Goal: Transaction & Acquisition: Purchase product/service

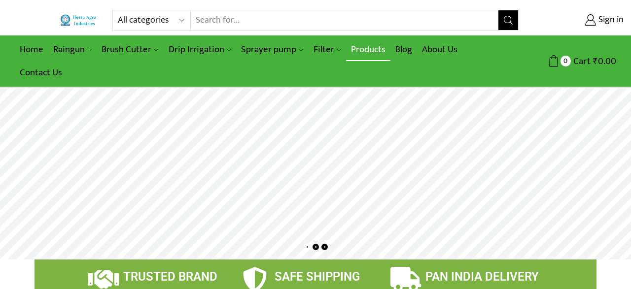
click at [368, 54] on link "Products" at bounding box center [368, 49] width 44 height 23
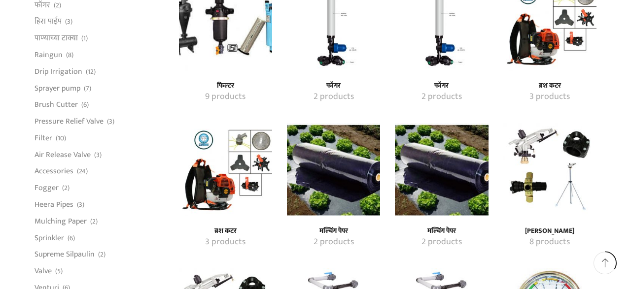
scroll to position [751, 0]
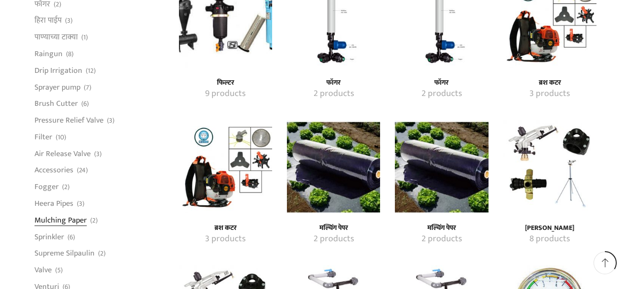
click at [80, 221] on link "Mulching Paper" at bounding box center [60, 220] width 52 height 17
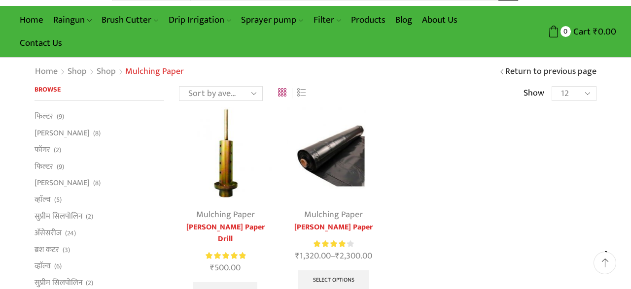
scroll to position [31, 0]
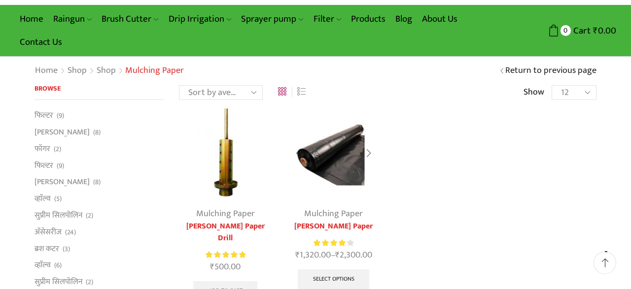
click at [336, 152] on img at bounding box center [333, 152] width 93 height 93
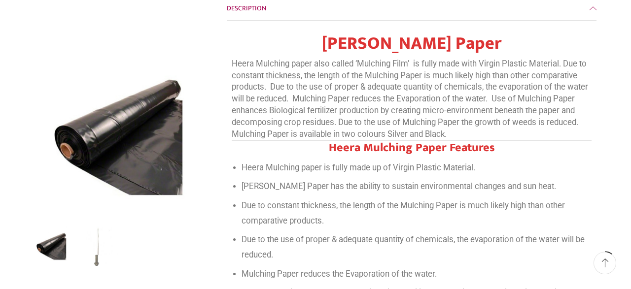
scroll to position [390, 0]
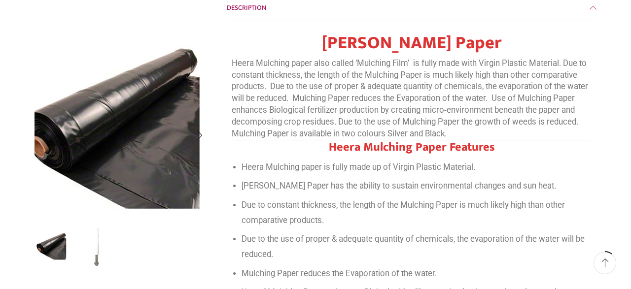
click at [138, 160] on img "1 / 2" at bounding box center [117, 123] width 246 height 246
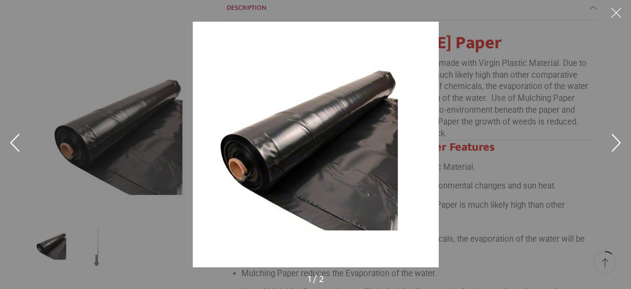
click at [303, 134] on img at bounding box center [316, 145] width 246 height 246
click at [622, 138] on button at bounding box center [616, 144] width 30 height 49
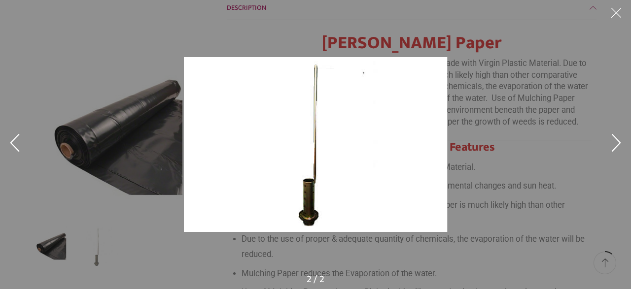
click at [623, 10] on button at bounding box center [616, 15] width 30 height 30
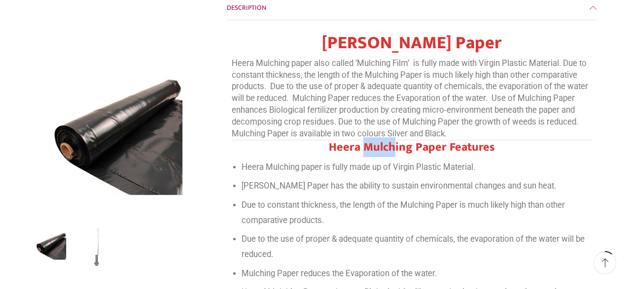
drag, startPoint x: 363, startPoint y: 120, endPoint x: 392, endPoint y: 121, distance: 29.1
click at [392, 137] on strong "Heera Mulching Paper Features" at bounding box center [412, 147] width 166 height 20
drag, startPoint x: 362, startPoint y: 123, endPoint x: 411, endPoint y: 123, distance: 48.8
click at [411, 137] on strong "Heera Mulching Paper Features" at bounding box center [412, 147] width 166 height 20
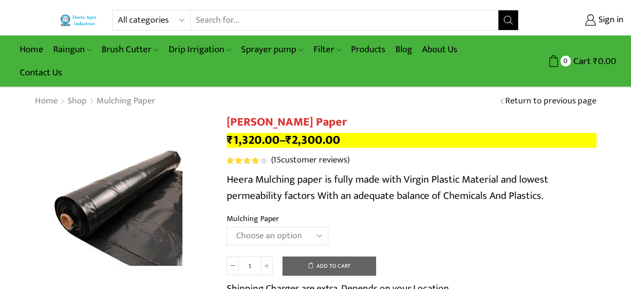
click at [202, 20] on input "Search input" at bounding box center [344, 20] width 307 height 20
paste input "Soil Cover"
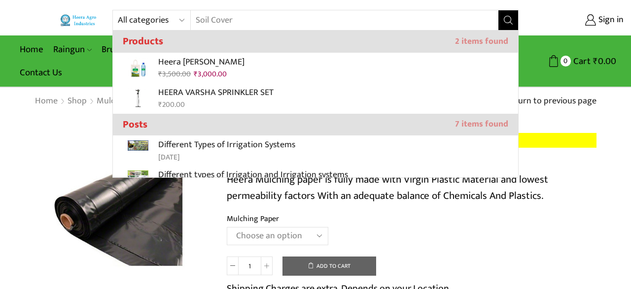
type input "Soil Cover"
click at [504, 22] on icon "Search button" at bounding box center [508, 20] width 9 height 9
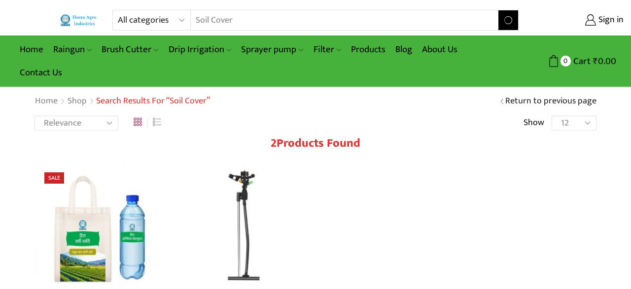
click at [246, 21] on input "Soil Cover" at bounding box center [338, 20] width 295 height 20
type input "S"
drag, startPoint x: 240, startPoint y: 17, endPoint x: 159, endPoint y: 16, distance: 81.3
click at [191, 16] on input "wead mat" at bounding box center [338, 20] width 295 height 20
type input "weed mat"
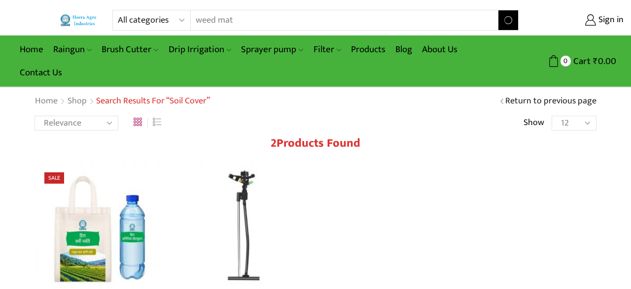
click at [498, 10] on button "Search" at bounding box center [508, 20] width 20 height 20
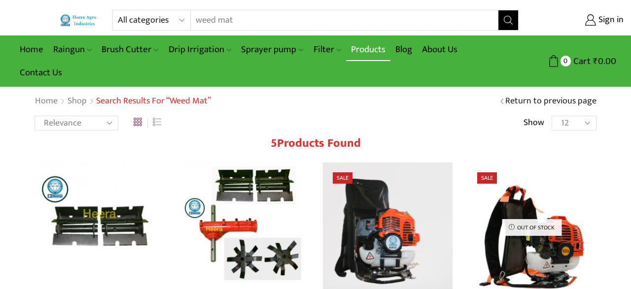
click at [374, 52] on link "Products" at bounding box center [368, 49] width 44 height 23
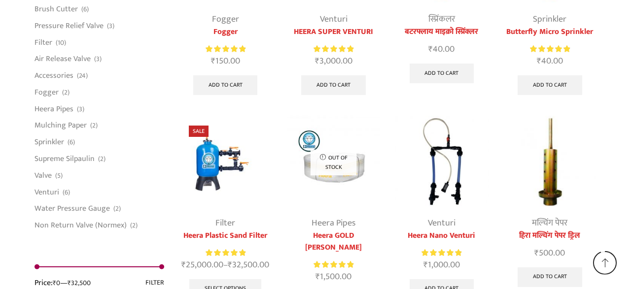
scroll to position [2624, 0]
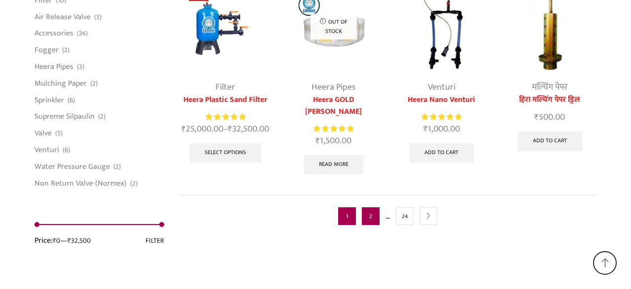
click at [372, 207] on link "2" at bounding box center [371, 216] width 18 height 18
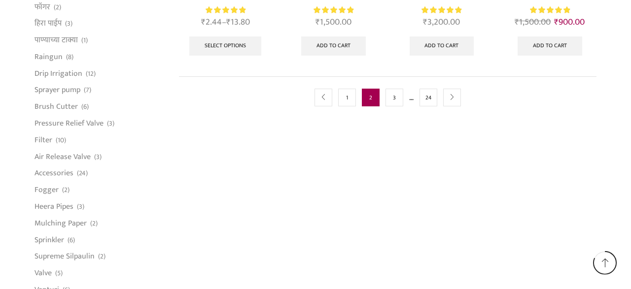
scroll to position [721, 0]
click at [390, 95] on link "3" at bounding box center [394, 98] width 18 height 18
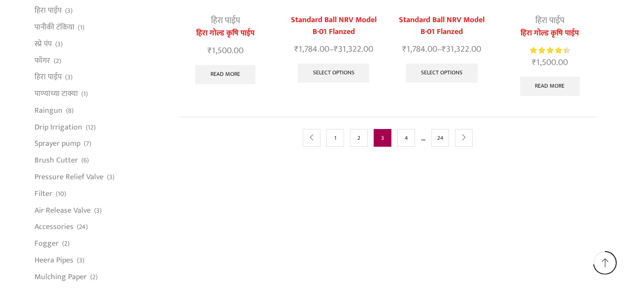
scroll to position [671, 0]
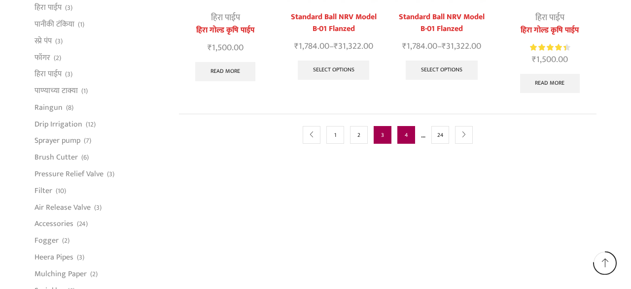
click at [399, 126] on link "4" at bounding box center [406, 135] width 18 height 18
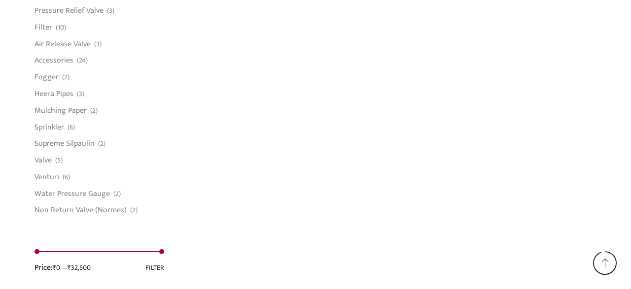
scroll to position [834, 0]
click at [69, 62] on link "Accessories" at bounding box center [53, 61] width 39 height 17
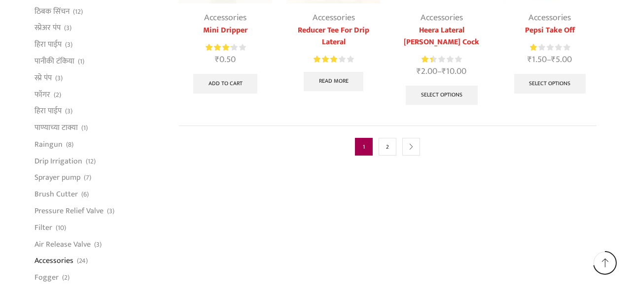
scroll to position [635, 0]
click at [382, 137] on link "2" at bounding box center [387, 146] width 18 height 18
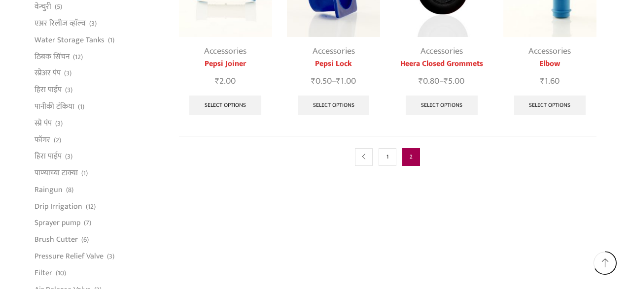
scroll to position [589, 0]
click at [387, 154] on link "1" at bounding box center [387, 157] width 18 height 18
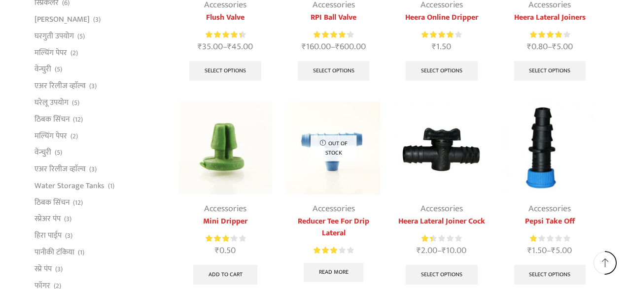
scroll to position [442, 0]
click at [51, 139] on link "मल्चिंग पेपर" at bounding box center [50, 136] width 33 height 17
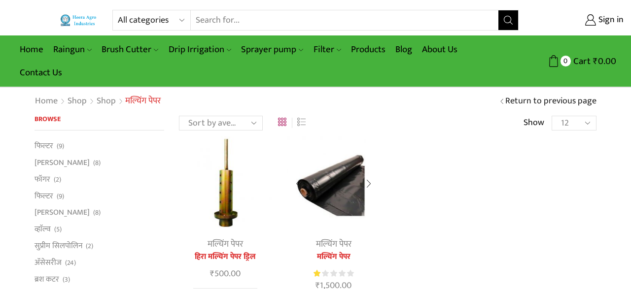
click at [371, 185] on div at bounding box center [368, 184] width 23 height 26
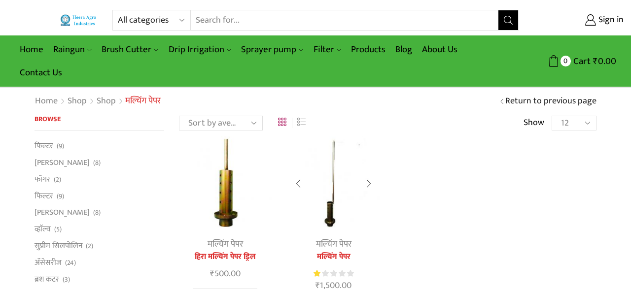
click at [291, 184] on div at bounding box center [298, 184] width 23 height 26
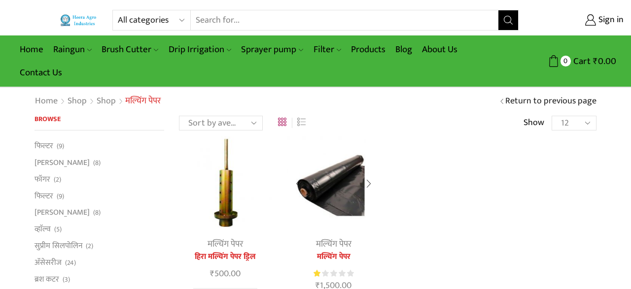
click at [324, 179] on img at bounding box center [333, 182] width 93 height 93
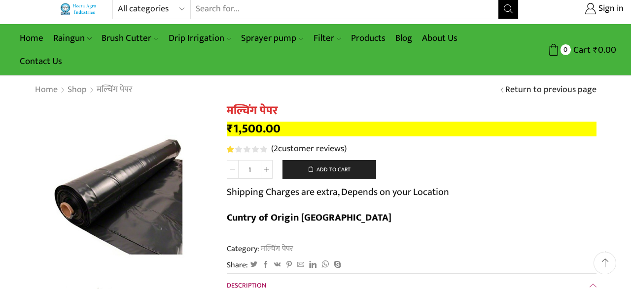
scroll to position [11, 0]
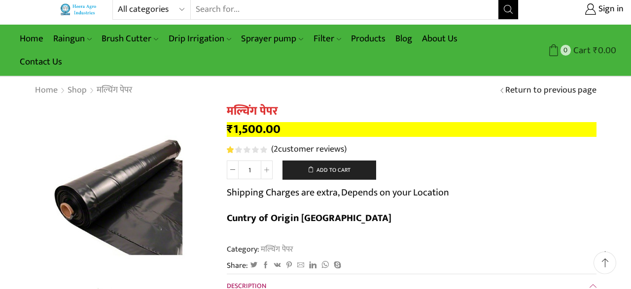
click at [586, 49] on span "Cart" at bounding box center [581, 50] width 20 height 13
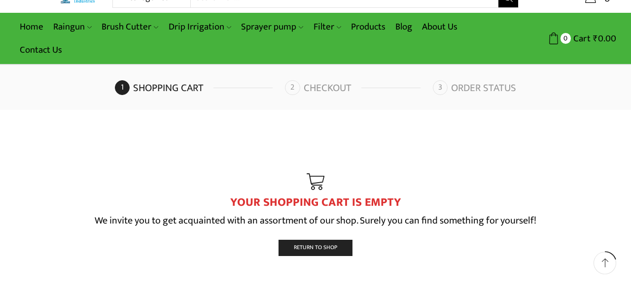
scroll to position [22, 0]
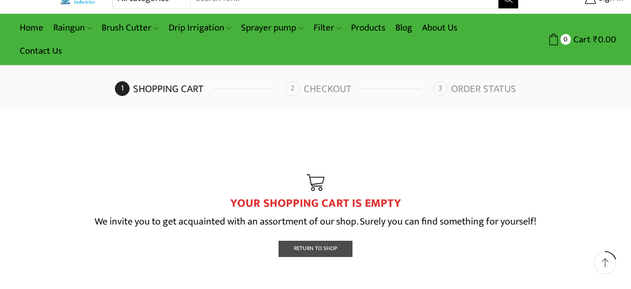
click at [302, 252] on span "Return To Shop" at bounding box center [315, 248] width 43 height 9
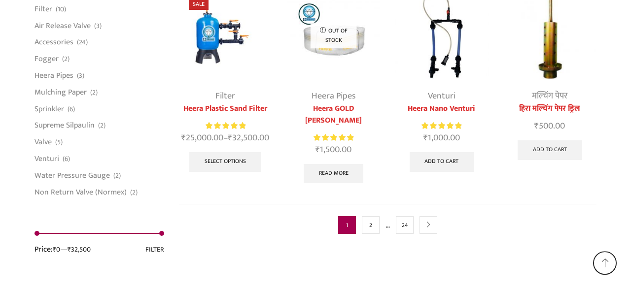
scroll to position [2624, 0]
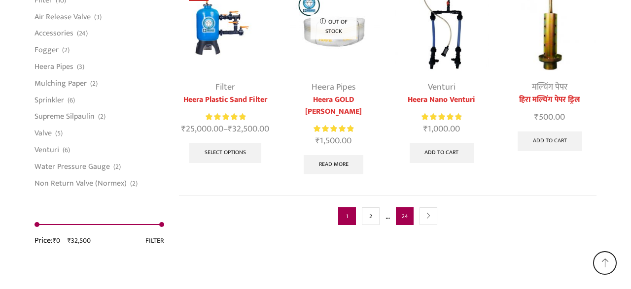
click at [407, 207] on link "24" at bounding box center [405, 216] width 18 height 18
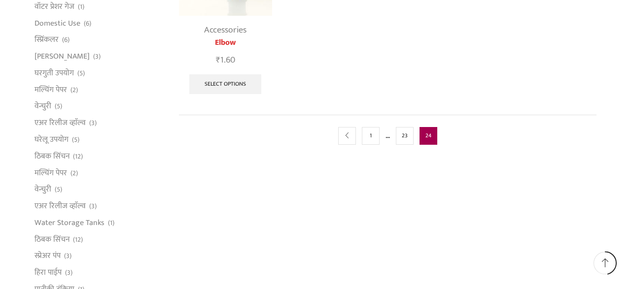
scroll to position [407, 0]
click at [409, 146] on nav "prev 1 … 23 24" at bounding box center [388, 134] width 418 height 42
click at [405, 134] on link "23" at bounding box center [405, 135] width 18 height 18
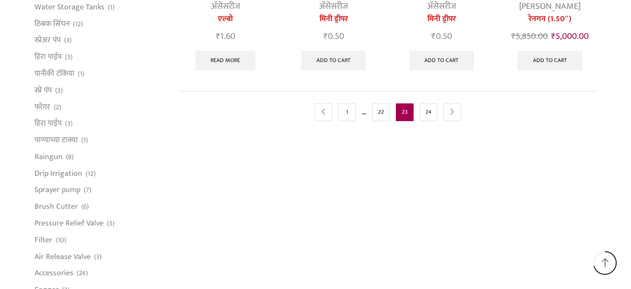
scroll to position [621, 0]
click at [384, 111] on link "22" at bounding box center [381, 113] width 18 height 18
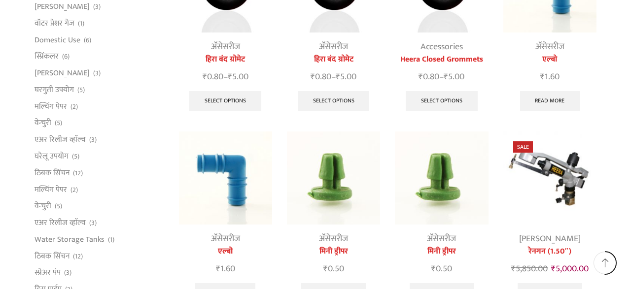
scroll to position [359, 0]
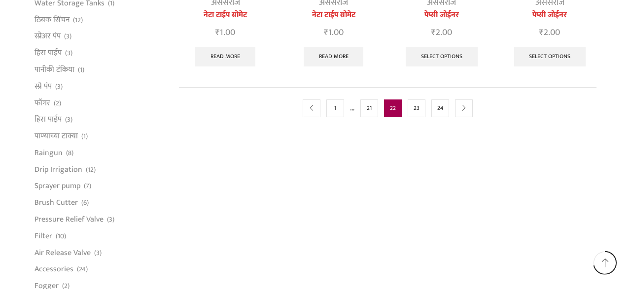
scroll to position [626, 0]
click at [374, 106] on link "21" at bounding box center [369, 108] width 18 height 18
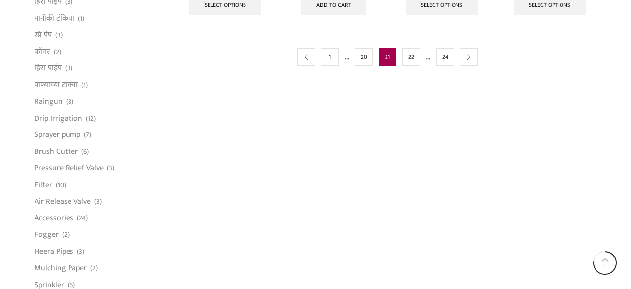
scroll to position [678, 0]
click at [361, 57] on link "20" at bounding box center [364, 56] width 18 height 18
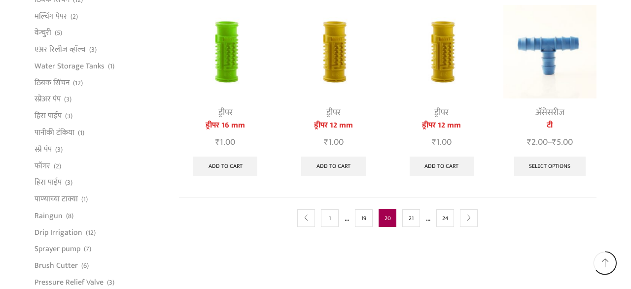
scroll to position [563, 0]
click at [360, 209] on link "19" at bounding box center [364, 218] width 18 height 18
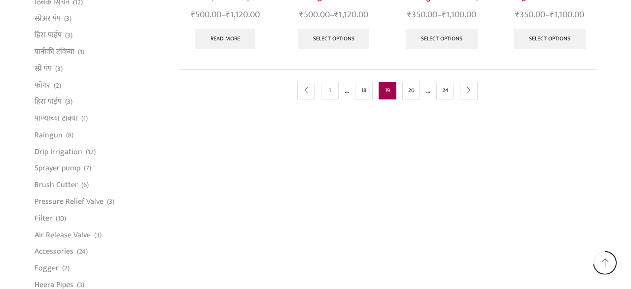
scroll to position [644, 0]
click at [361, 82] on link "18" at bounding box center [364, 90] width 18 height 18
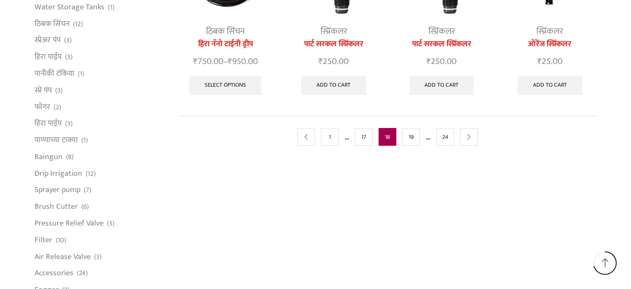
scroll to position [622, 0]
click at [360, 137] on link "17" at bounding box center [364, 137] width 18 height 18
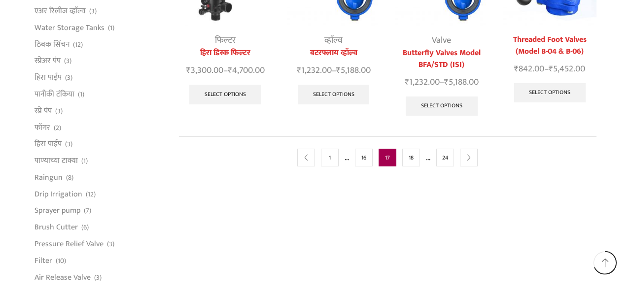
scroll to position [601, 0]
click at [365, 159] on link "16" at bounding box center [364, 158] width 18 height 18
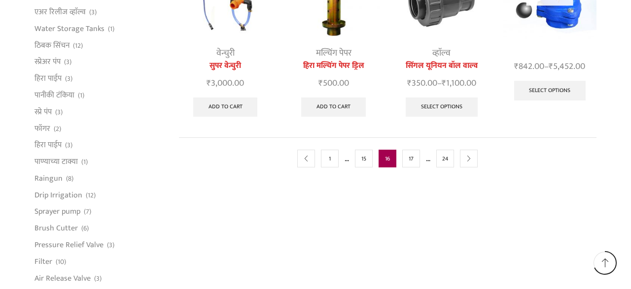
scroll to position [601, 0]
click at [367, 158] on link "15" at bounding box center [364, 158] width 18 height 18
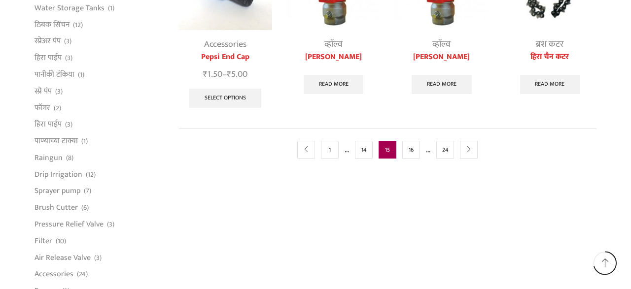
scroll to position [621, 0]
click at [366, 144] on link "14" at bounding box center [364, 149] width 18 height 18
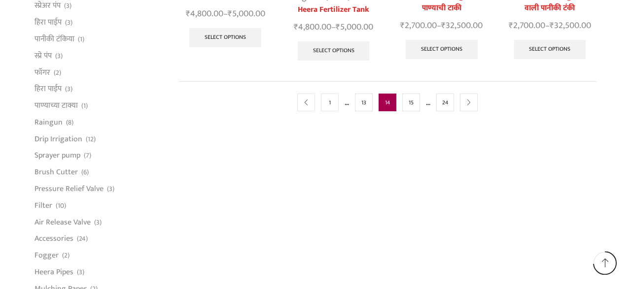
scroll to position [662, 0]
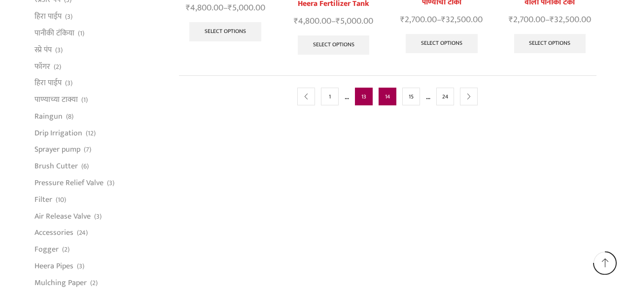
click at [365, 104] on link "13" at bounding box center [364, 97] width 18 height 18
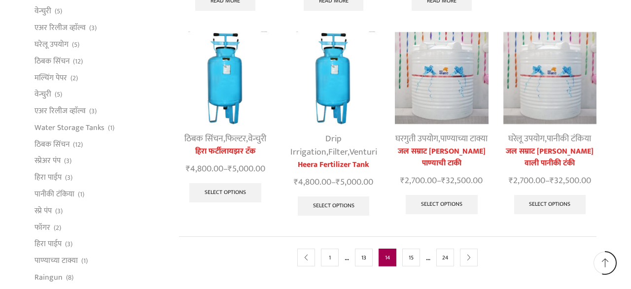
scroll to position [472, 0]
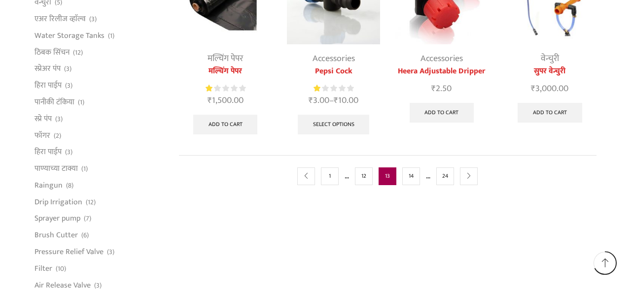
scroll to position [593, 0]
click at [231, 122] on link "Add to cart" at bounding box center [225, 125] width 65 height 20
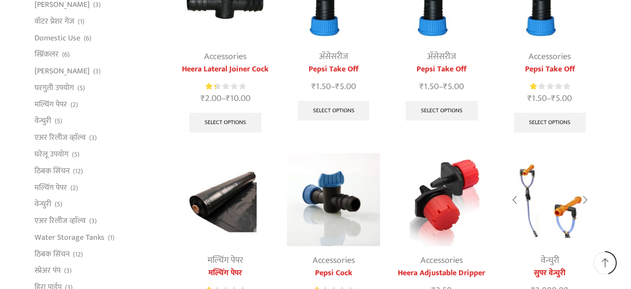
scroll to position [393, 0]
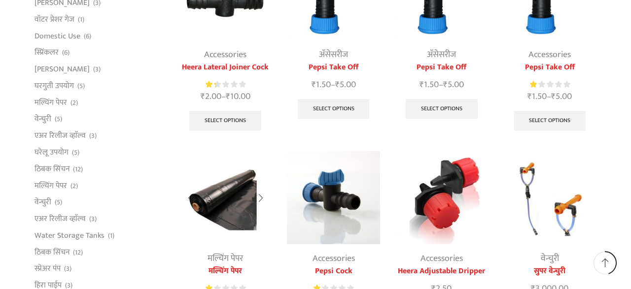
click at [205, 188] on img at bounding box center [225, 197] width 93 height 93
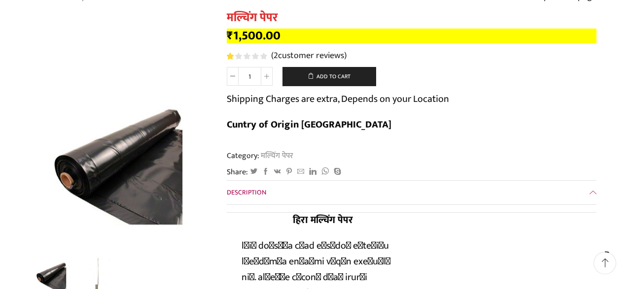
scroll to position [105, 0]
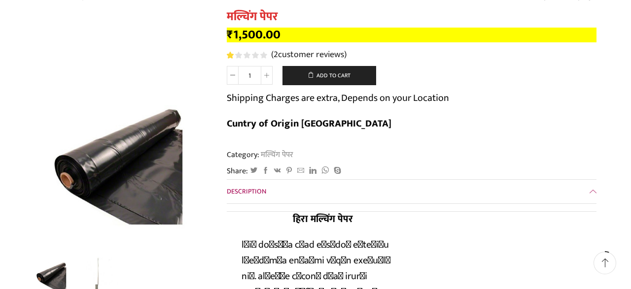
click at [235, 186] on span "Description" at bounding box center [246, 191] width 39 height 11
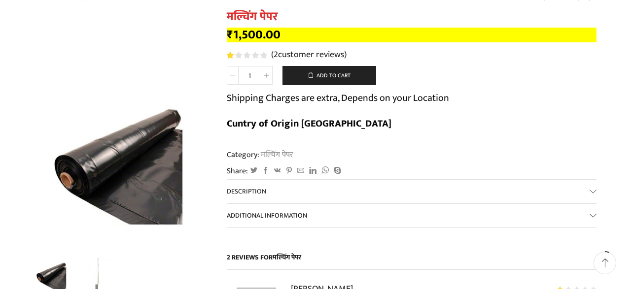
click at [261, 210] on span "Additional information" at bounding box center [267, 215] width 80 height 11
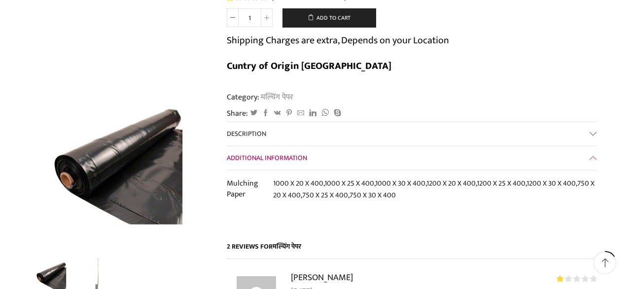
scroll to position [0, 0]
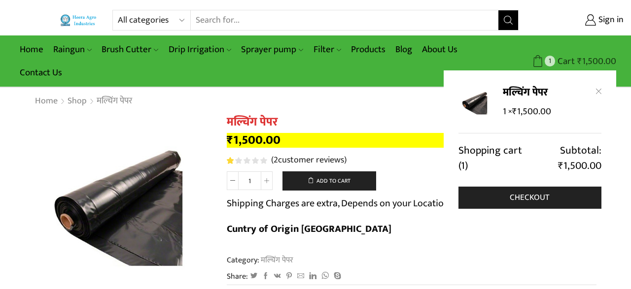
click at [570, 59] on span "Cart" at bounding box center [565, 61] width 20 height 13
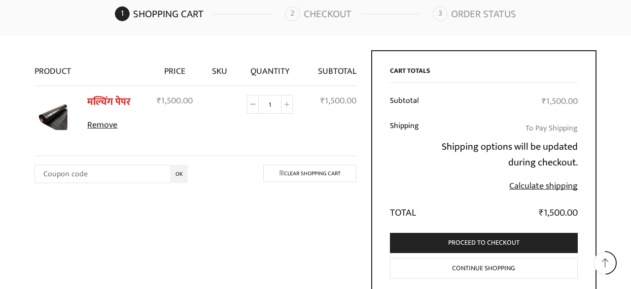
scroll to position [98, 0]
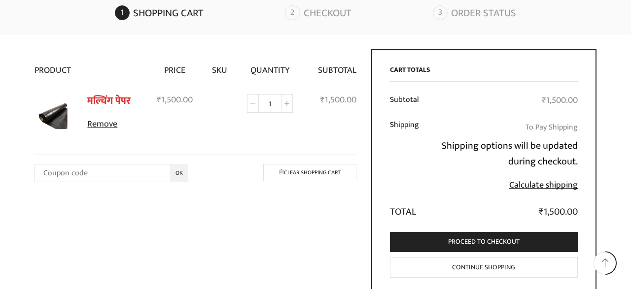
click at [533, 187] on link "Calculate shipping" at bounding box center [543, 185] width 68 height 15
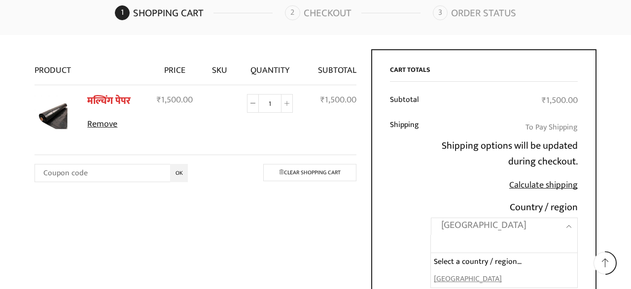
click at [503, 233] on span "[GEOGRAPHIC_DATA]" at bounding box center [504, 227] width 147 height 18
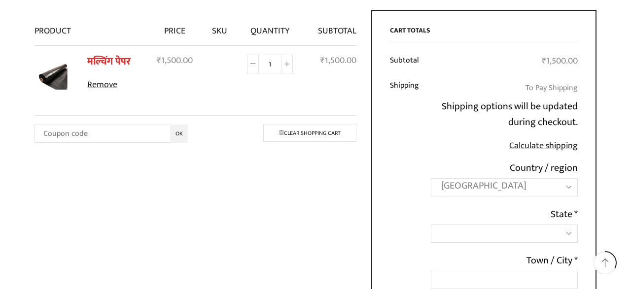
scroll to position [138, 0]
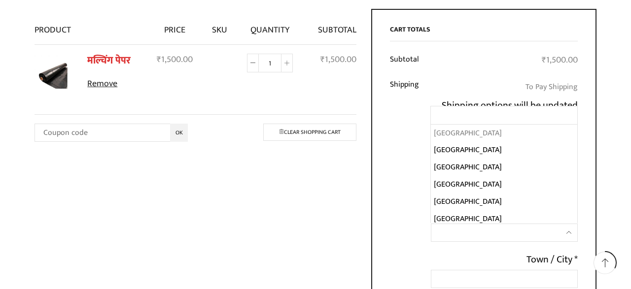
click at [511, 233] on span at bounding box center [504, 233] width 147 height 18
type input "m"
select select "MH"
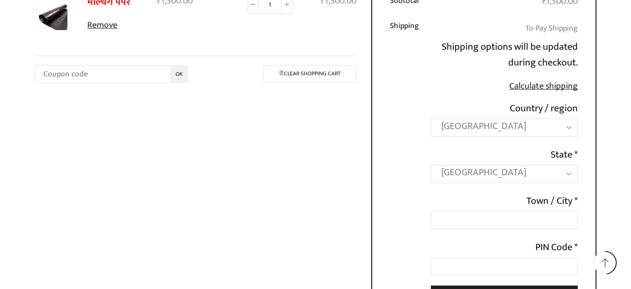
scroll to position [197, 0]
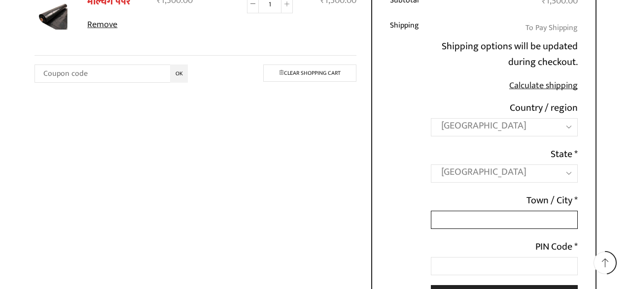
click at [543, 217] on input "Town / City *" at bounding box center [504, 220] width 147 height 18
type input "sangamner"
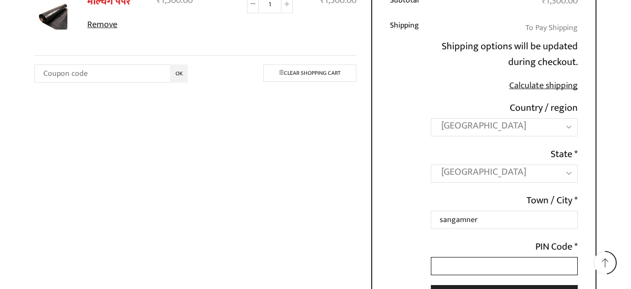
click at [530, 264] on input "PIN Code *" at bounding box center [504, 266] width 147 height 18
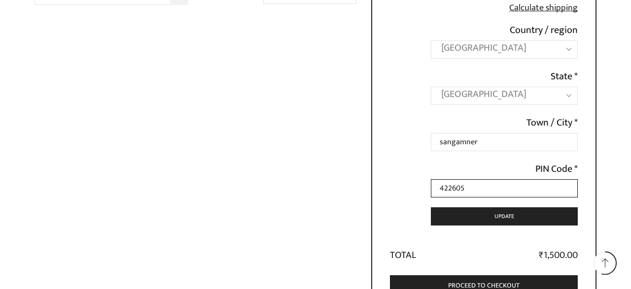
scroll to position [277, 0]
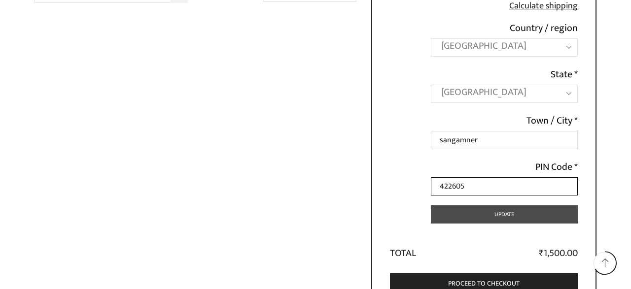
type input "422605"
click at [507, 215] on button "Update" at bounding box center [504, 214] width 147 height 18
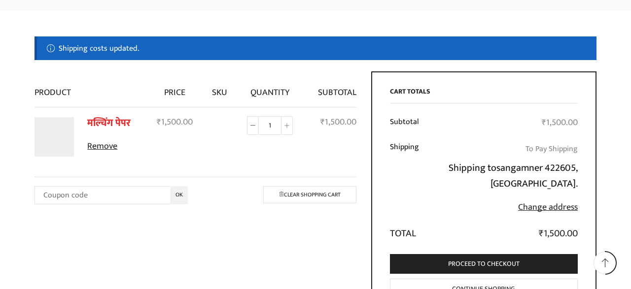
scroll to position [117, 0]
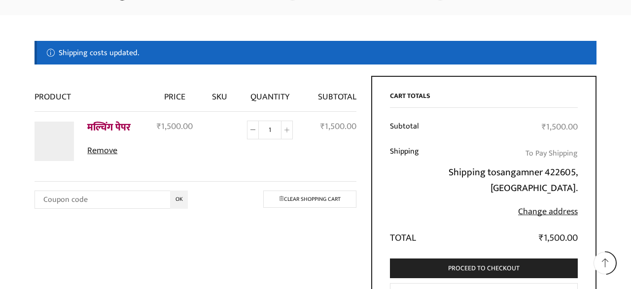
click at [111, 124] on link "मल्चिंग पेपर" at bounding box center [108, 127] width 43 height 17
